Goal: Task Accomplishment & Management: Complete application form

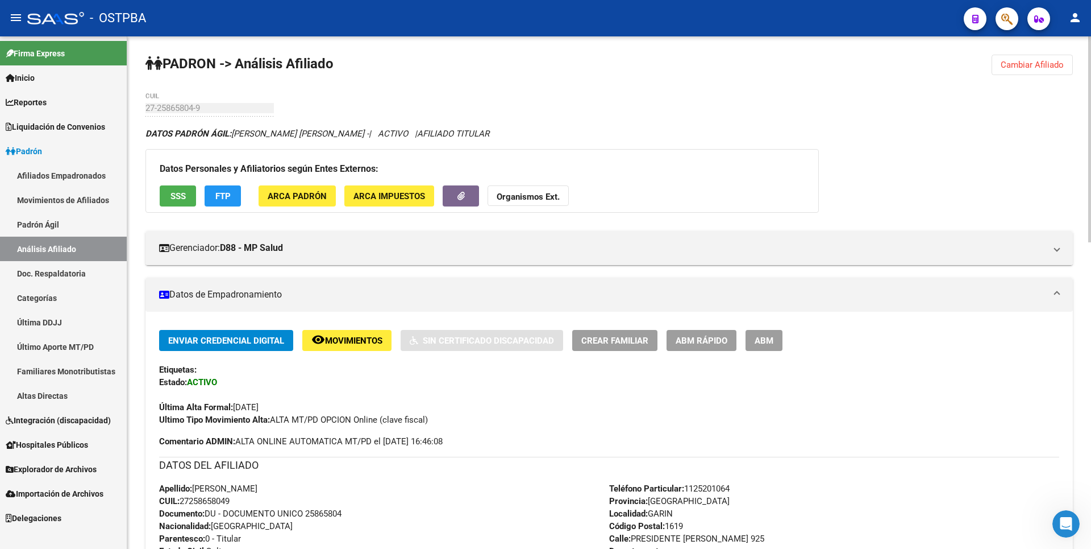
drag, startPoint x: 1015, startPoint y: 68, endPoint x: 822, endPoint y: 100, distance: 196.0
click at [1015, 68] on span "Cambiar Afiliado" at bounding box center [1032, 65] width 63 height 10
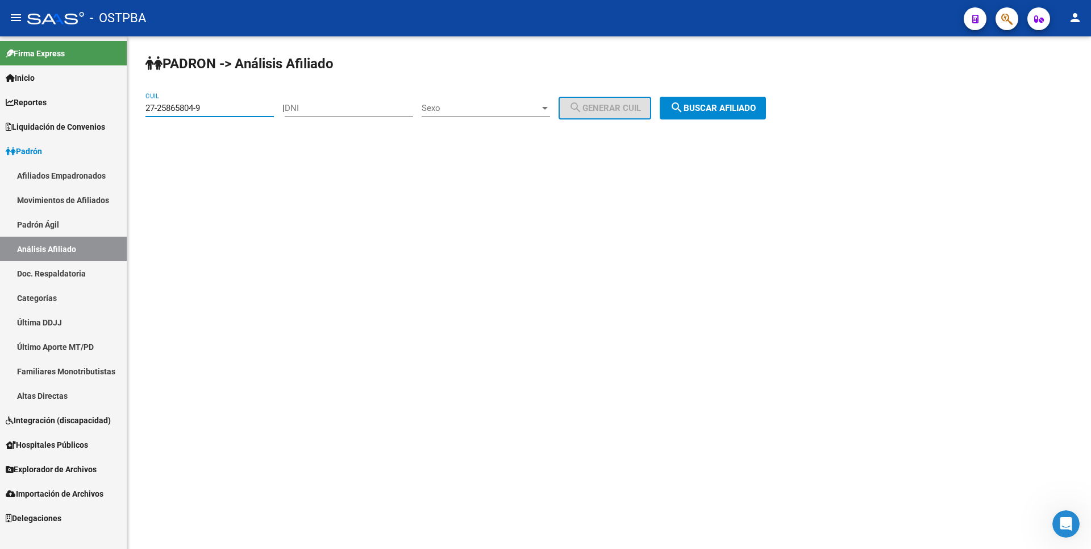
drag, startPoint x: 223, startPoint y: 103, endPoint x: 29, endPoint y: 136, distance: 197.2
click at [29, 136] on mat-sidenav-container "Firma Express Inicio Calendario SSS Instructivos Contacto OS Reportes Tablero d…" at bounding box center [545, 292] width 1091 height 512
drag, startPoint x: 217, startPoint y: 104, endPoint x: 45, endPoint y: 115, distance: 172.6
click at [48, 115] on mat-sidenav-container "Firma Express Inicio Calendario SSS Instructivos Contacto OS Reportes Tablero d…" at bounding box center [545, 292] width 1091 height 512
type input "20-33613529-0"
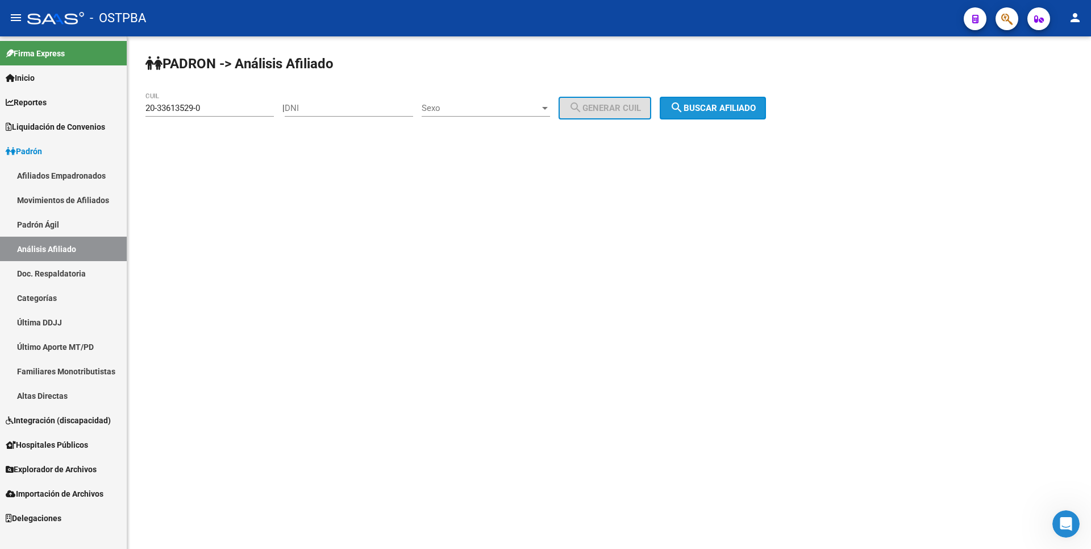
click at [723, 107] on span "search Buscar afiliado" at bounding box center [713, 108] width 86 height 10
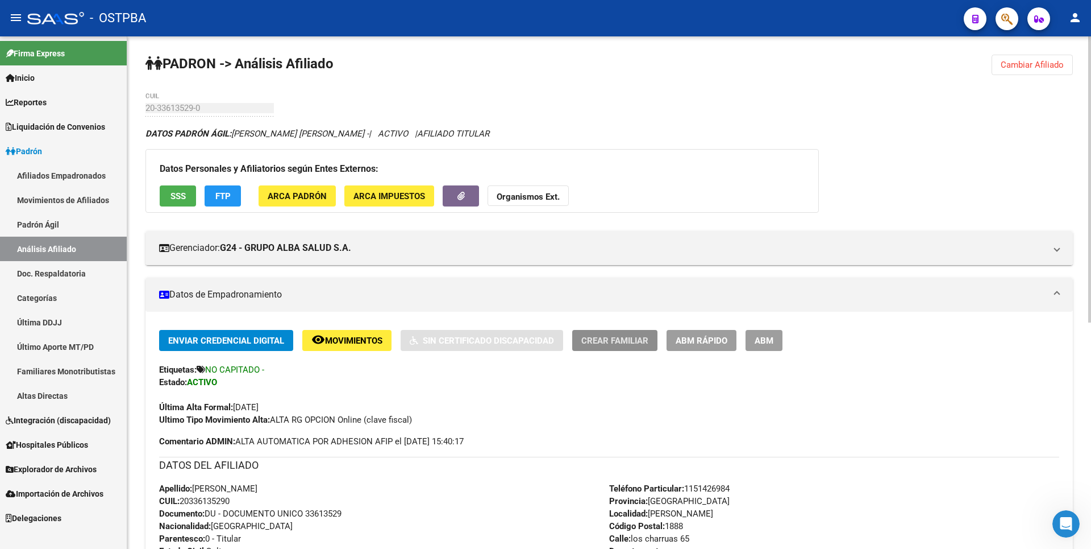
click at [627, 335] on span "Crear Familiar" at bounding box center [615, 340] width 67 height 10
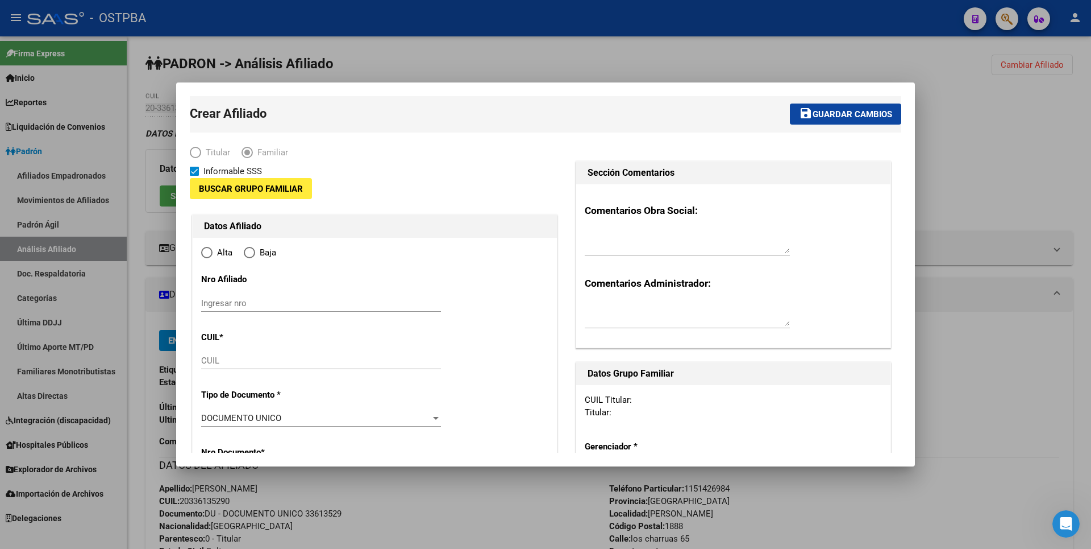
type input "30-56265783-1"
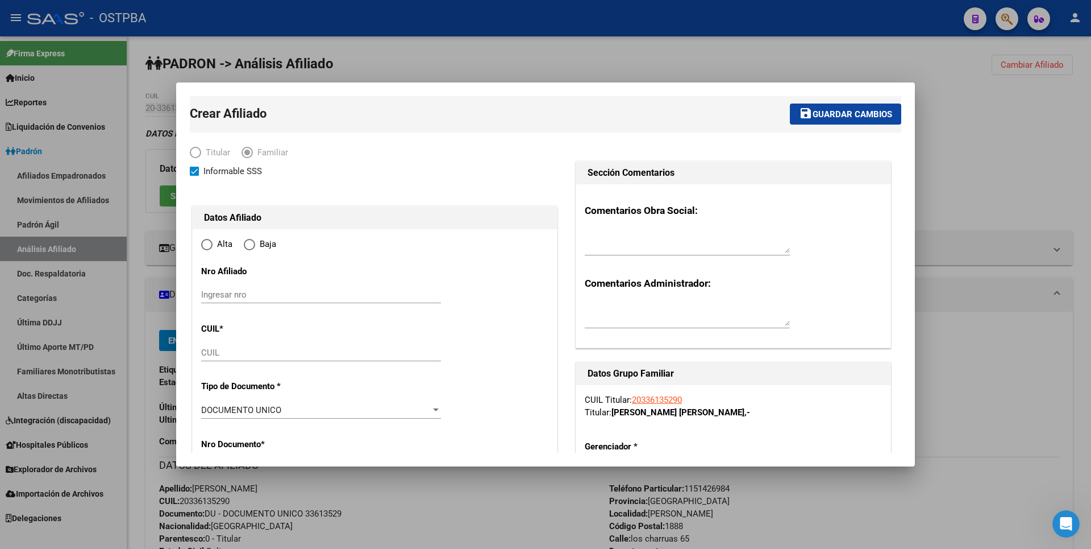
type input "[PERSON_NAME]"
type input "1888"
type input "los charruas"
type input "65"
radio input "true"
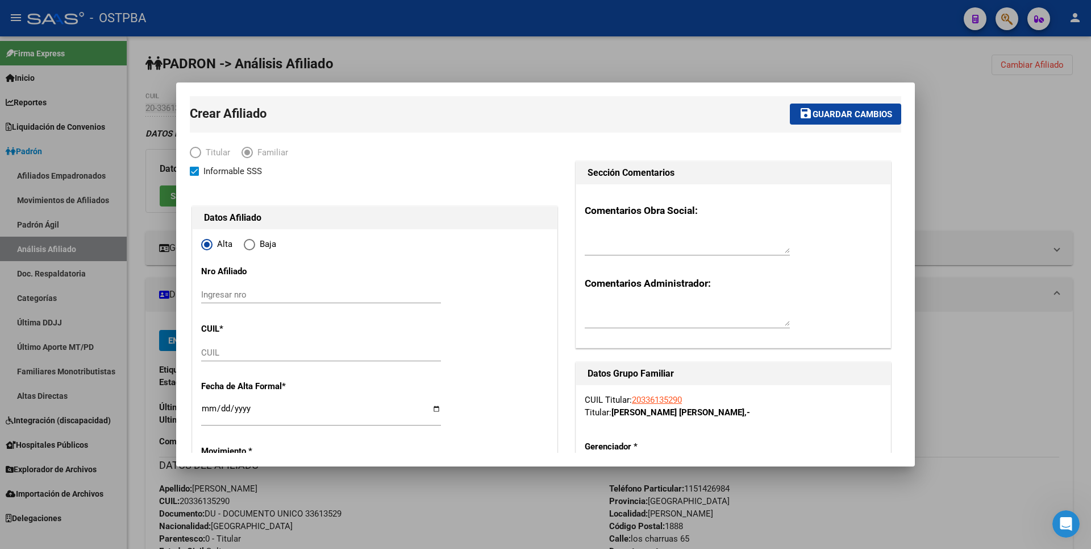
type input "30-56265783-1"
click at [213, 353] on input "CUIL" at bounding box center [321, 352] width 240 height 10
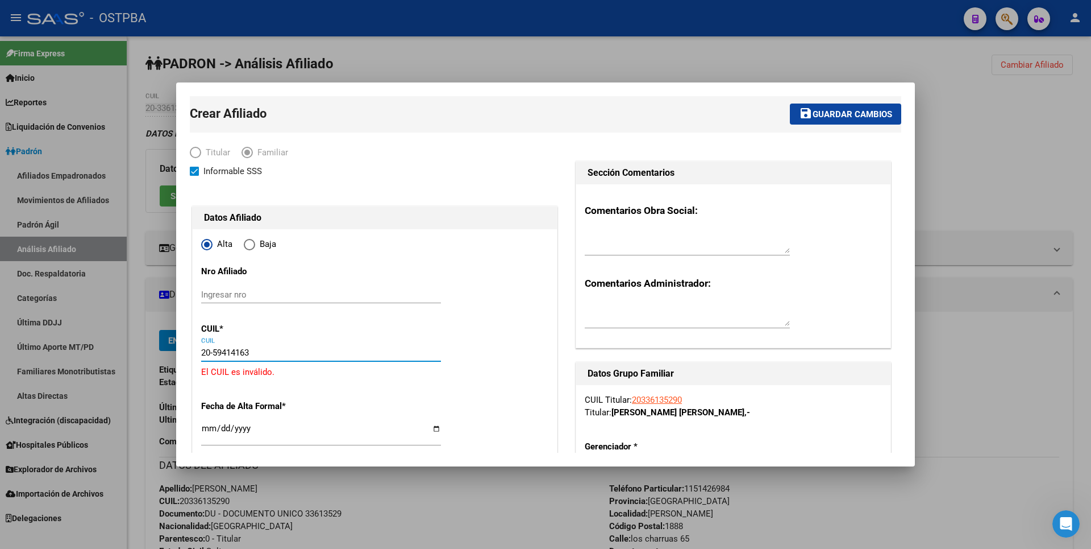
type input "20-59414163-7"
type input "59414163"
type input "GUZMAN"
type input "[PERSON_NAME] [PERSON_NAME]"
type input "[DATE]"
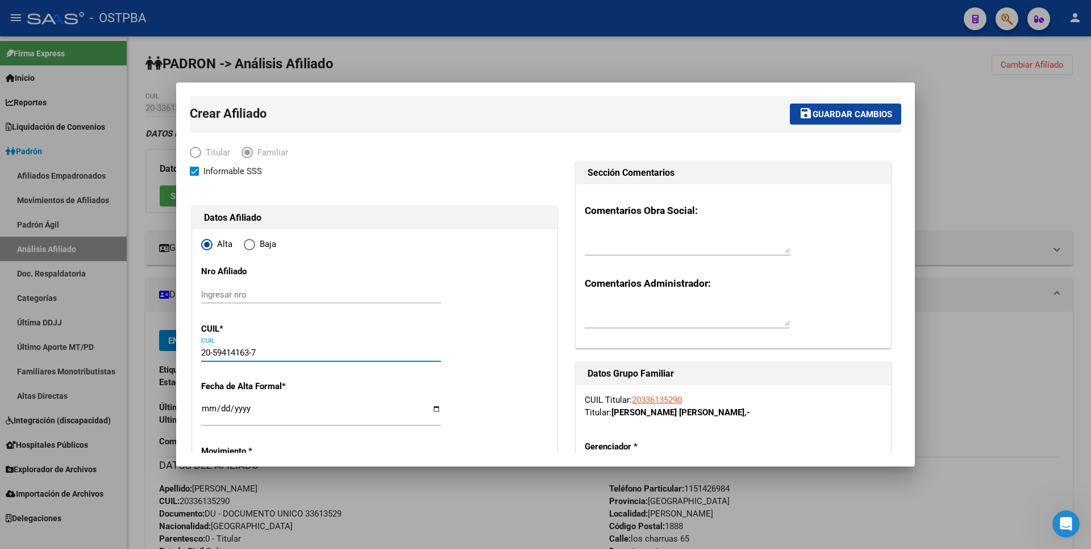
type input "QUILMES"
type input "0000"
type input "25 [PERSON_NAME]"
type input "20-59414163-7"
click at [207, 405] on input "Ingresar fecha" at bounding box center [321, 413] width 240 height 18
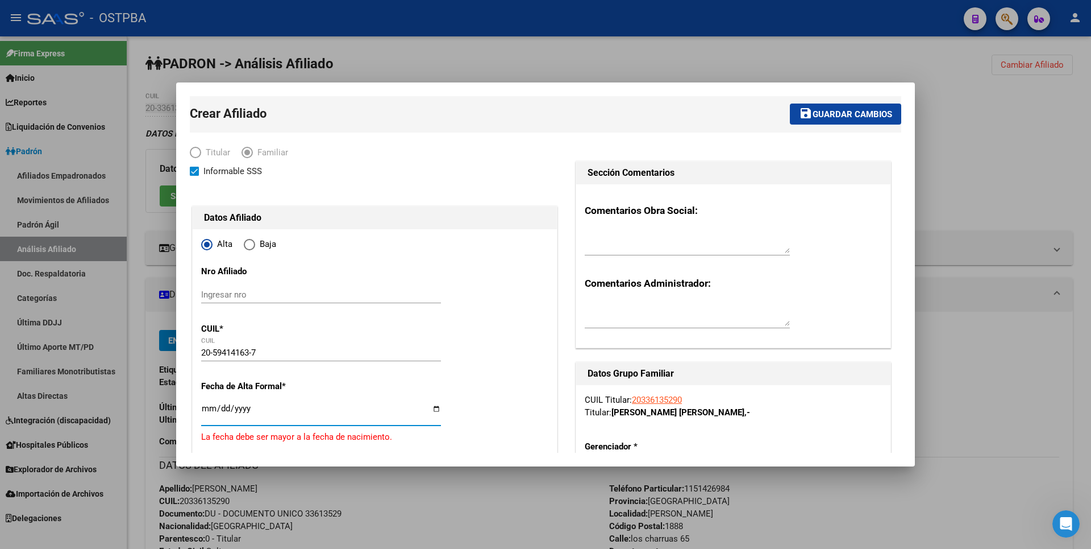
type input "[DATE]"
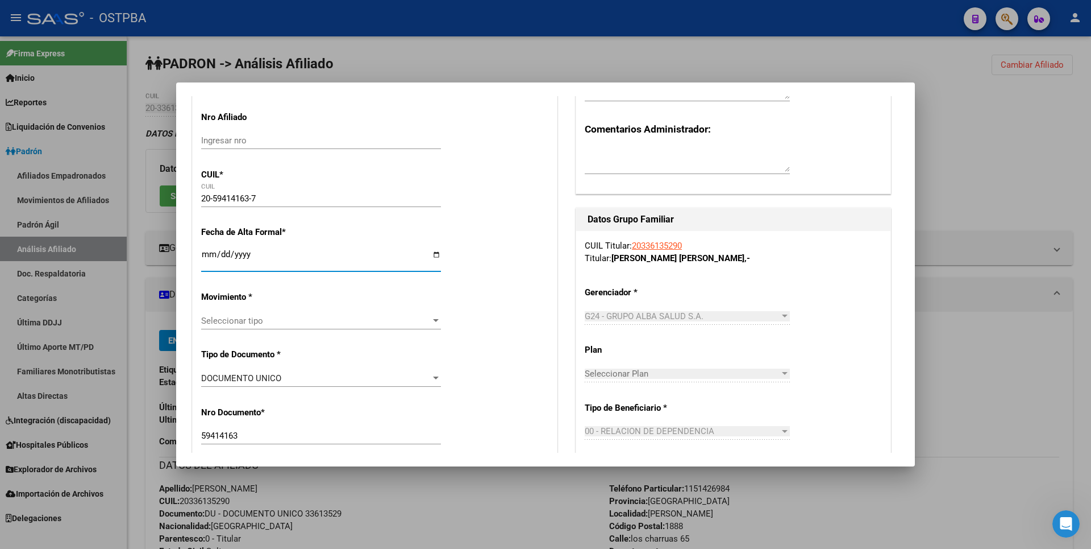
scroll to position [171, 0]
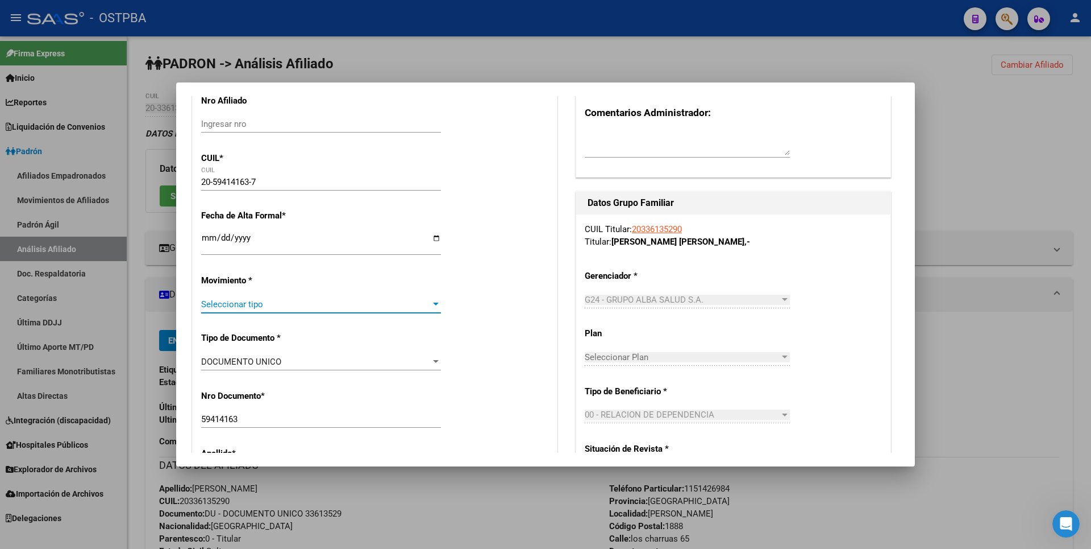
click at [433, 306] on div at bounding box center [436, 304] width 10 height 9
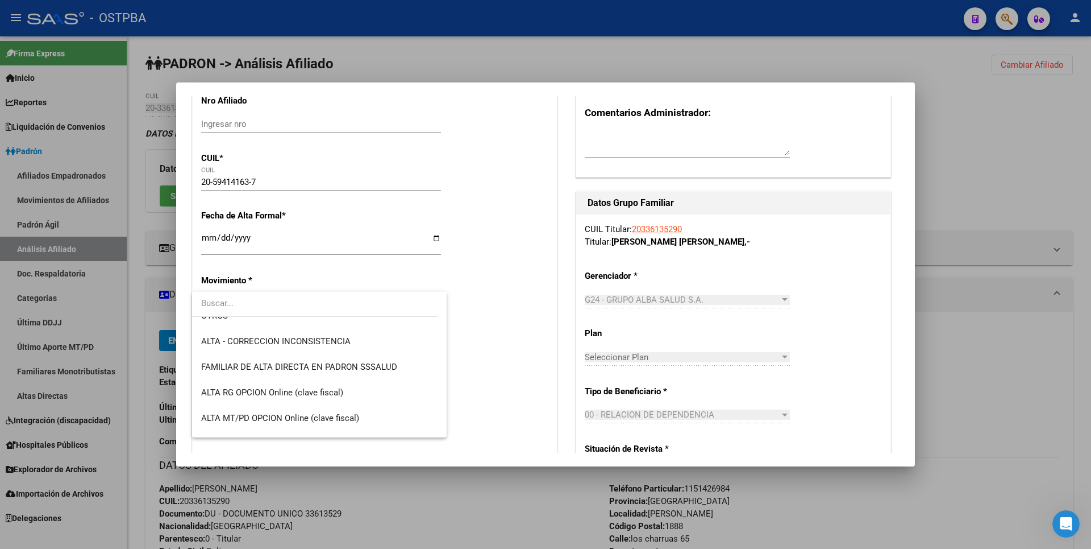
scroll to position [227, 0]
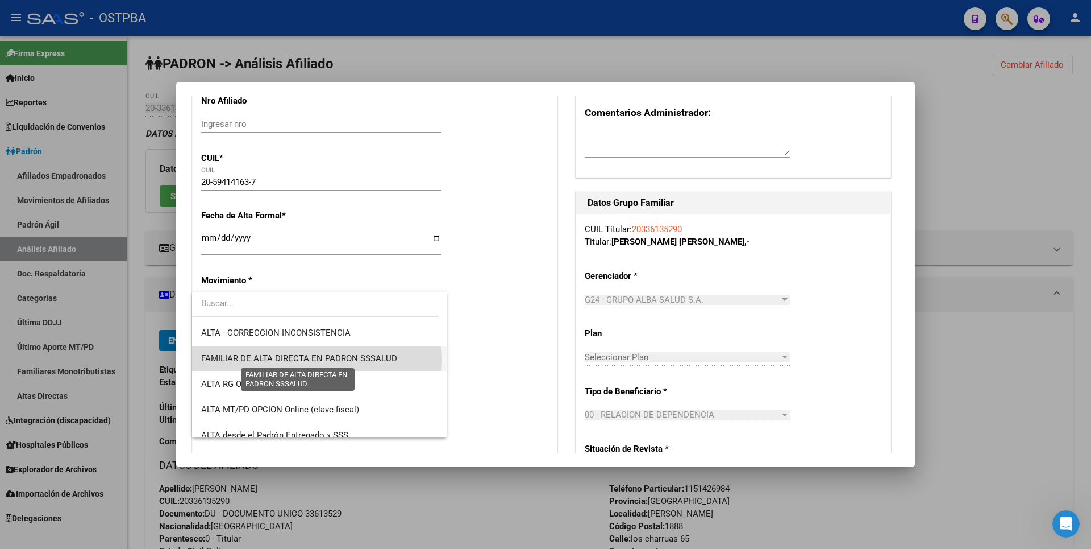
click at [317, 359] on span "FAMILIAR DE ALTA DIRECTA EN PADRON SSSALUD" at bounding box center [299, 358] width 196 height 10
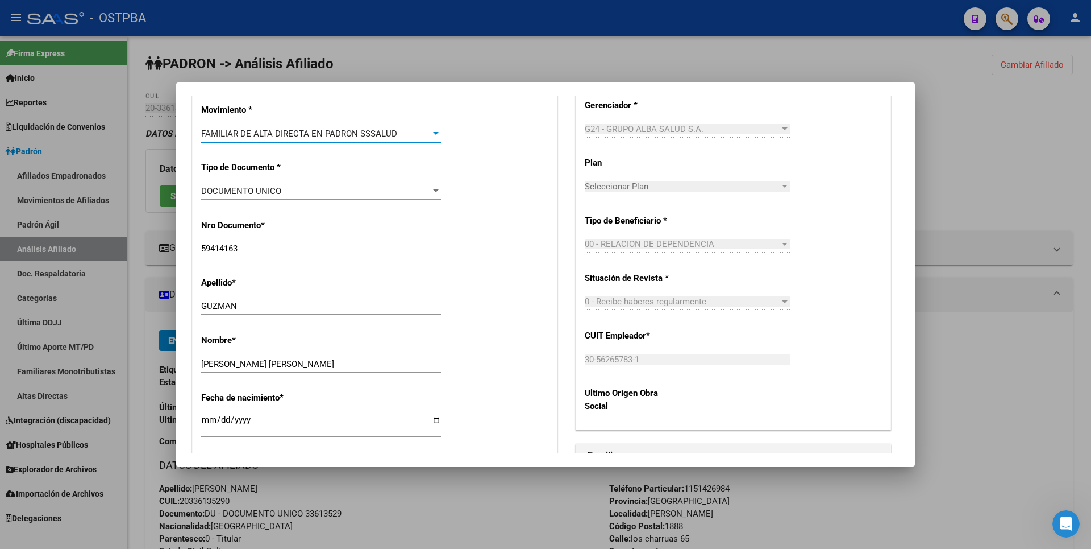
scroll to position [455, 0]
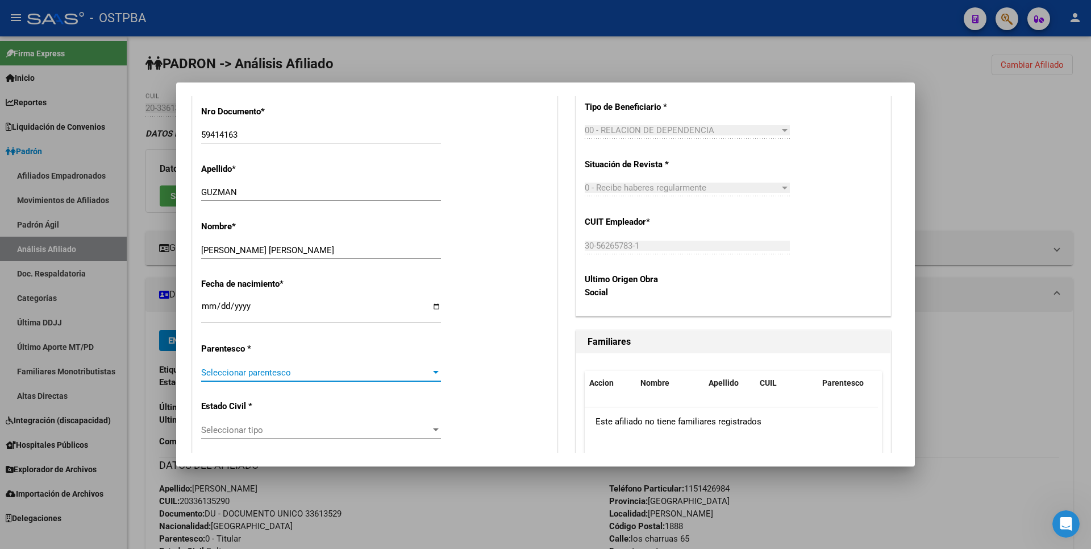
click at [431, 375] on div at bounding box center [436, 372] width 10 height 9
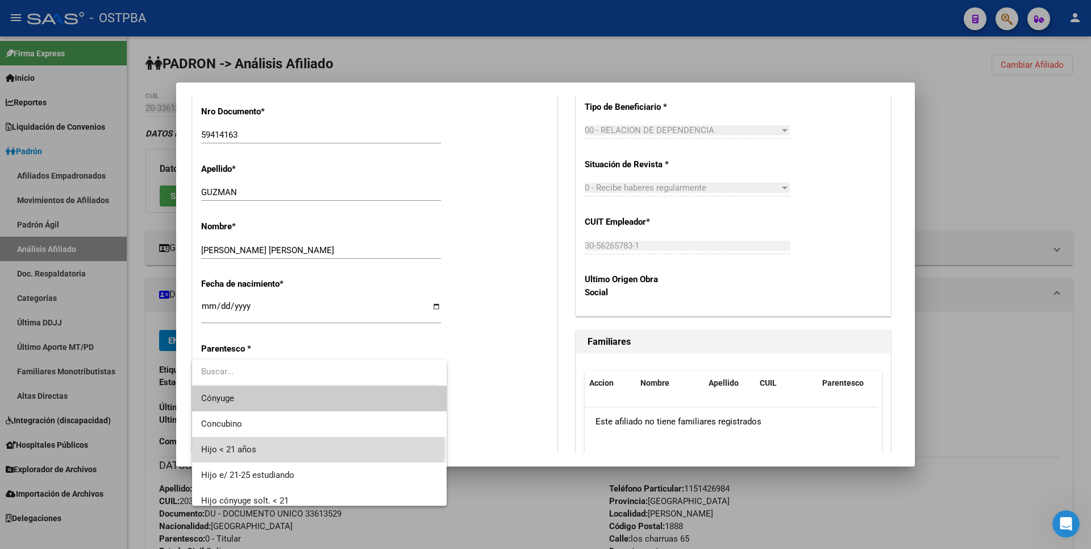
click at [318, 448] on span "Hijo < 21 años" at bounding box center [319, 450] width 236 height 26
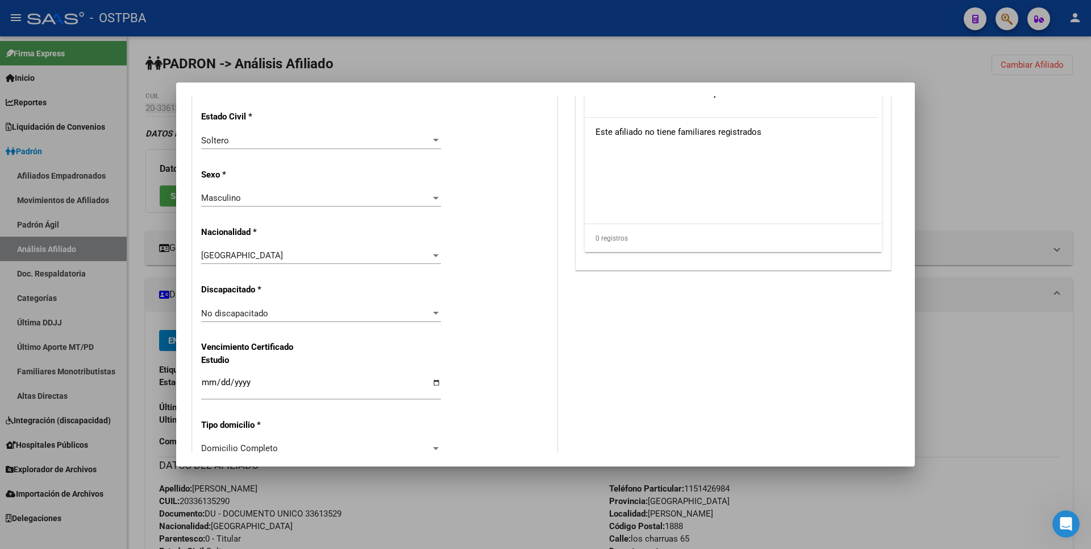
scroll to position [796, 0]
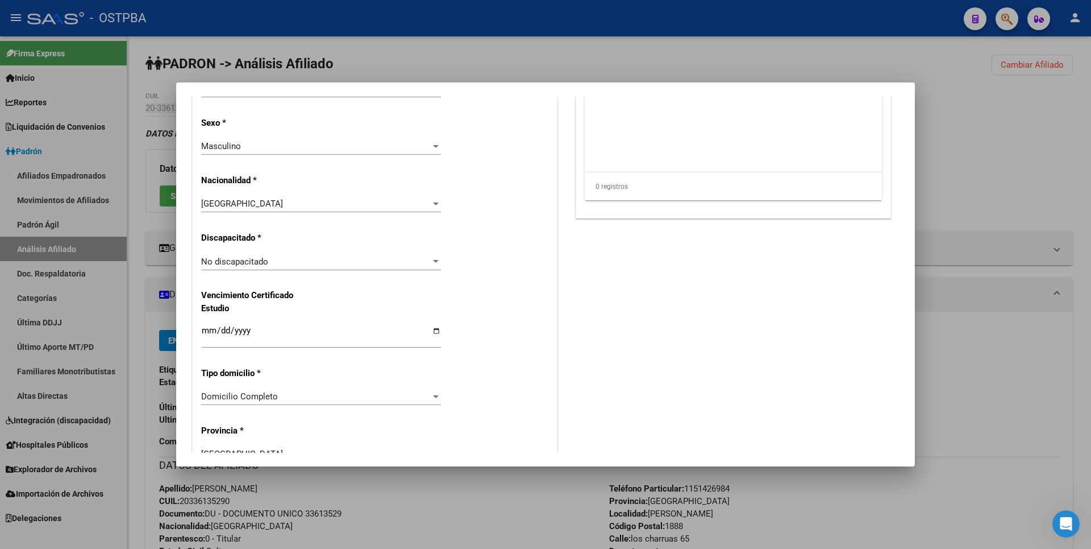
click at [433, 145] on div at bounding box center [436, 146] width 6 height 3
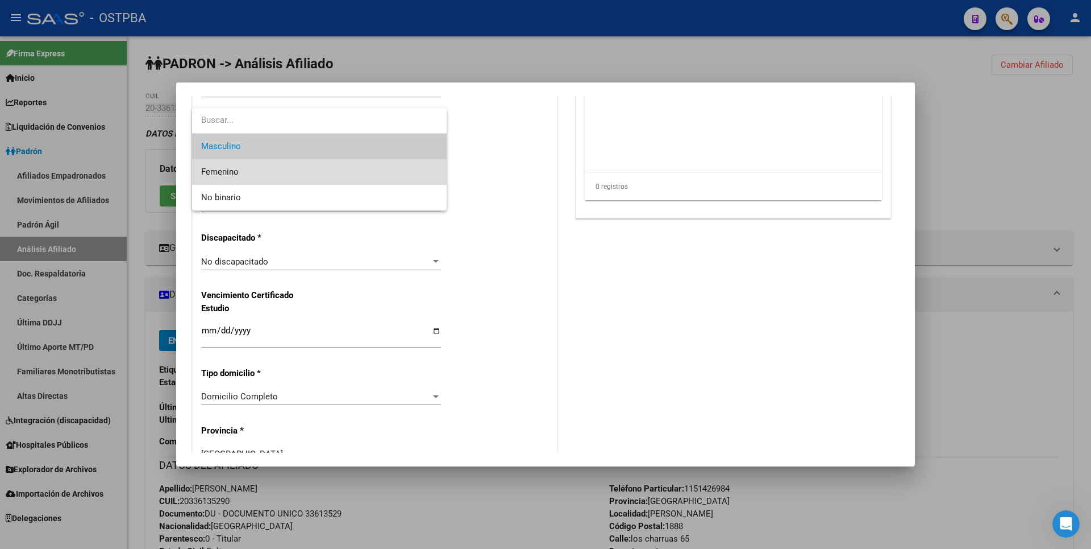
click at [243, 170] on span "Femenino" at bounding box center [319, 172] width 236 height 26
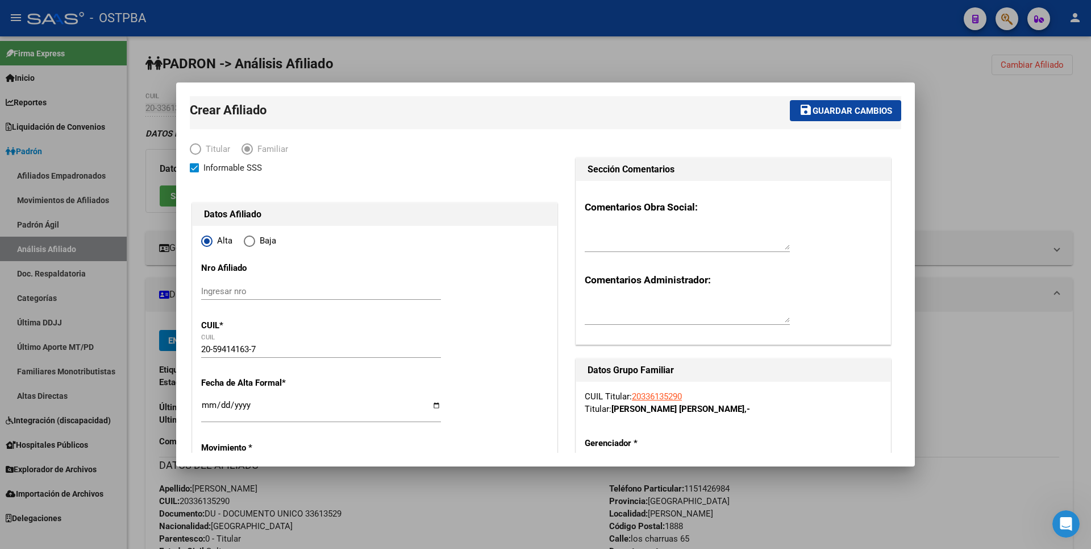
scroll to position [0, 0]
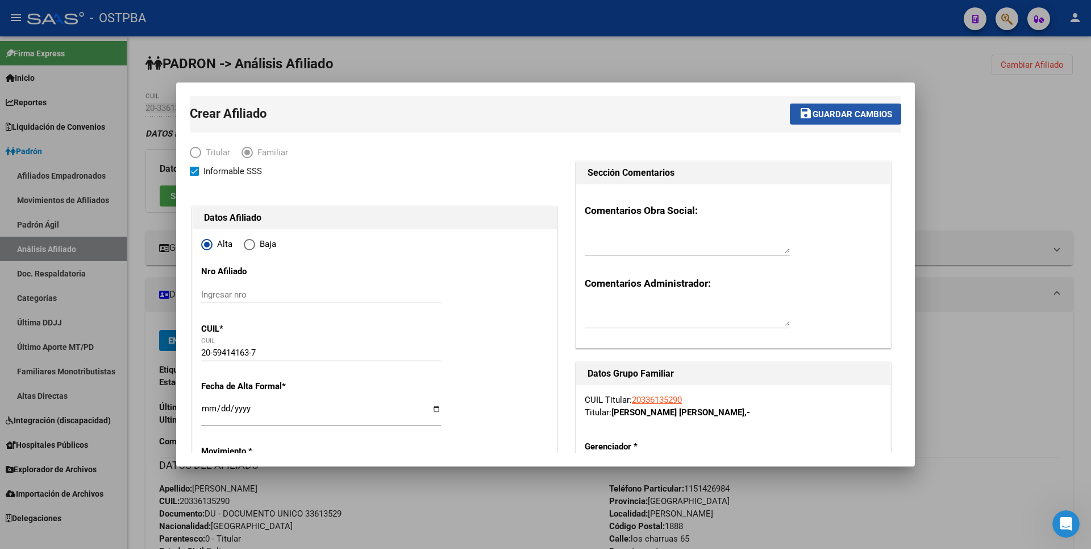
click at [859, 110] on span "Guardar cambios" at bounding box center [853, 114] width 80 height 10
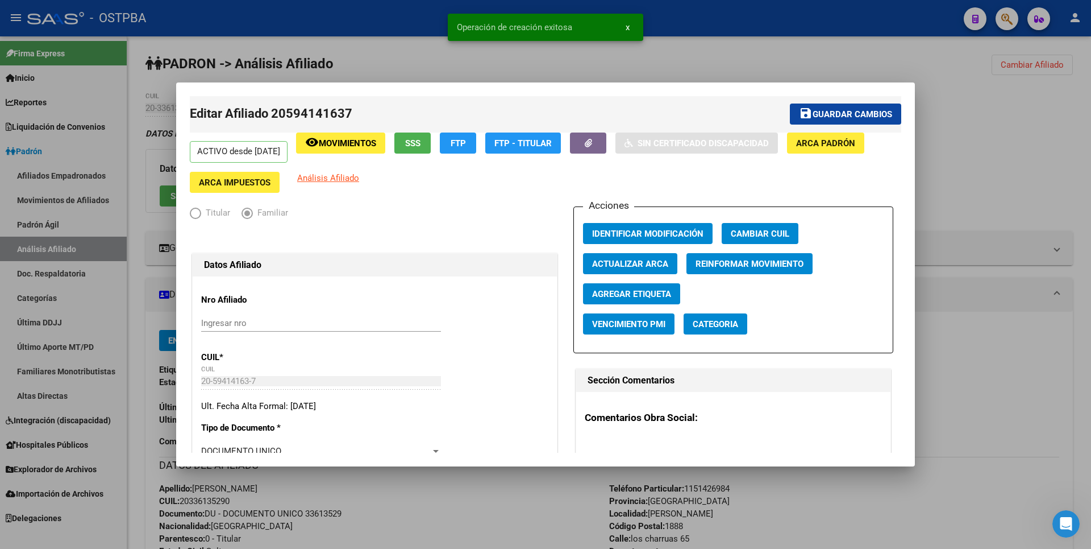
click at [1033, 136] on div at bounding box center [545, 274] width 1091 height 549
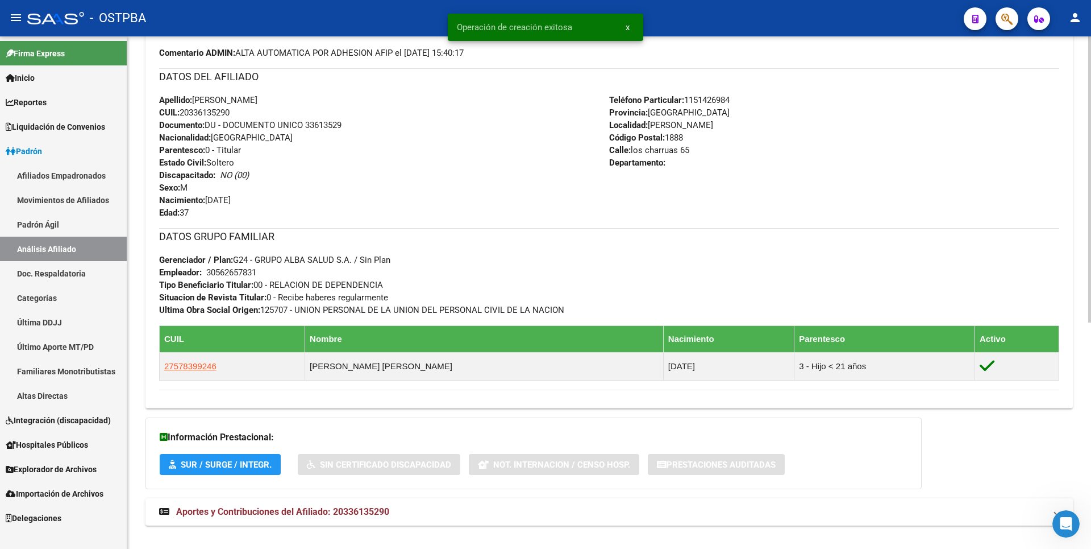
scroll to position [398, 0]
